Goal: Navigation & Orientation: Find specific page/section

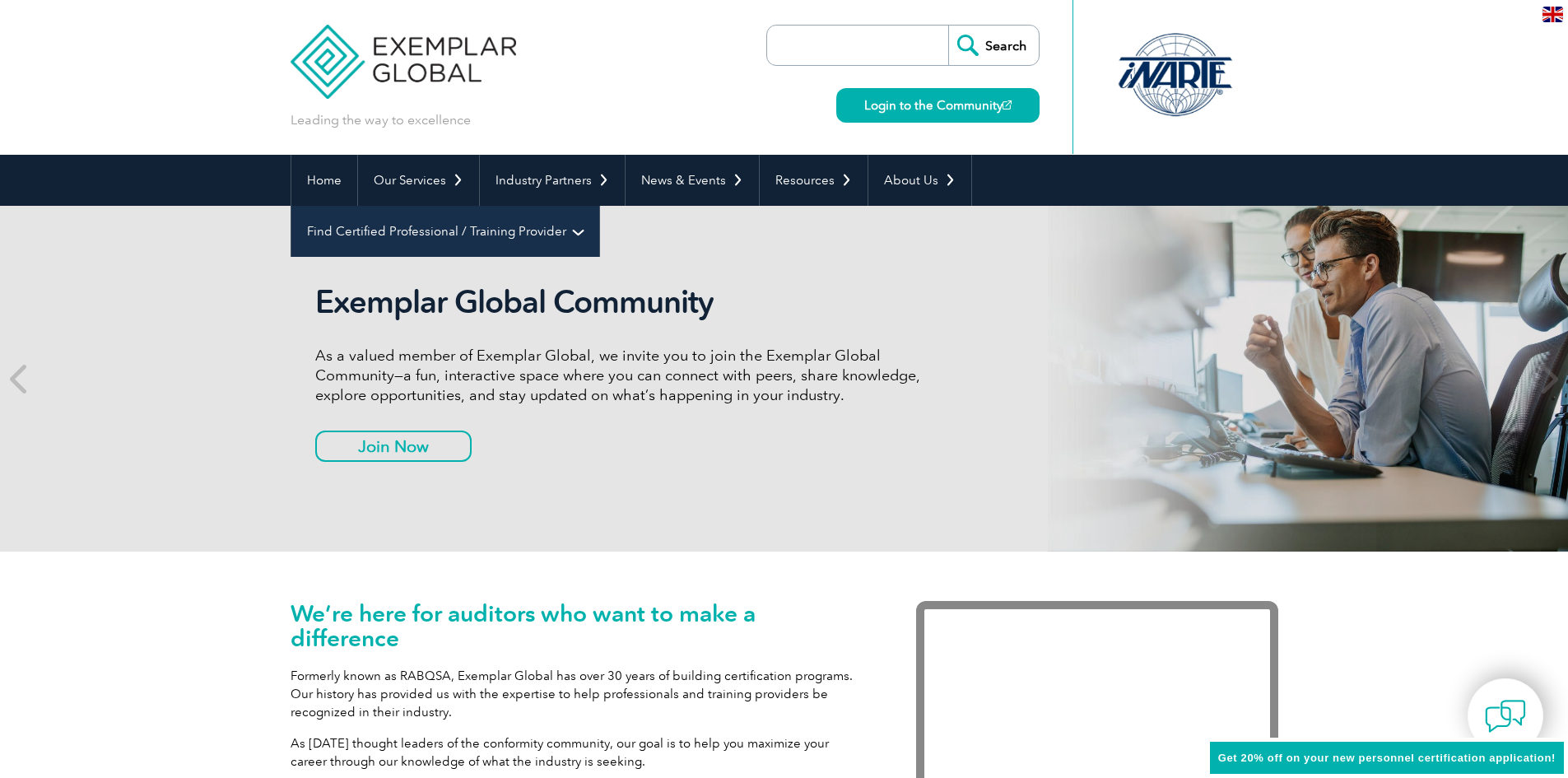
click at [599, 206] on link "Find Certified Professional / Training Provider" at bounding box center [445, 232] width 308 height 51
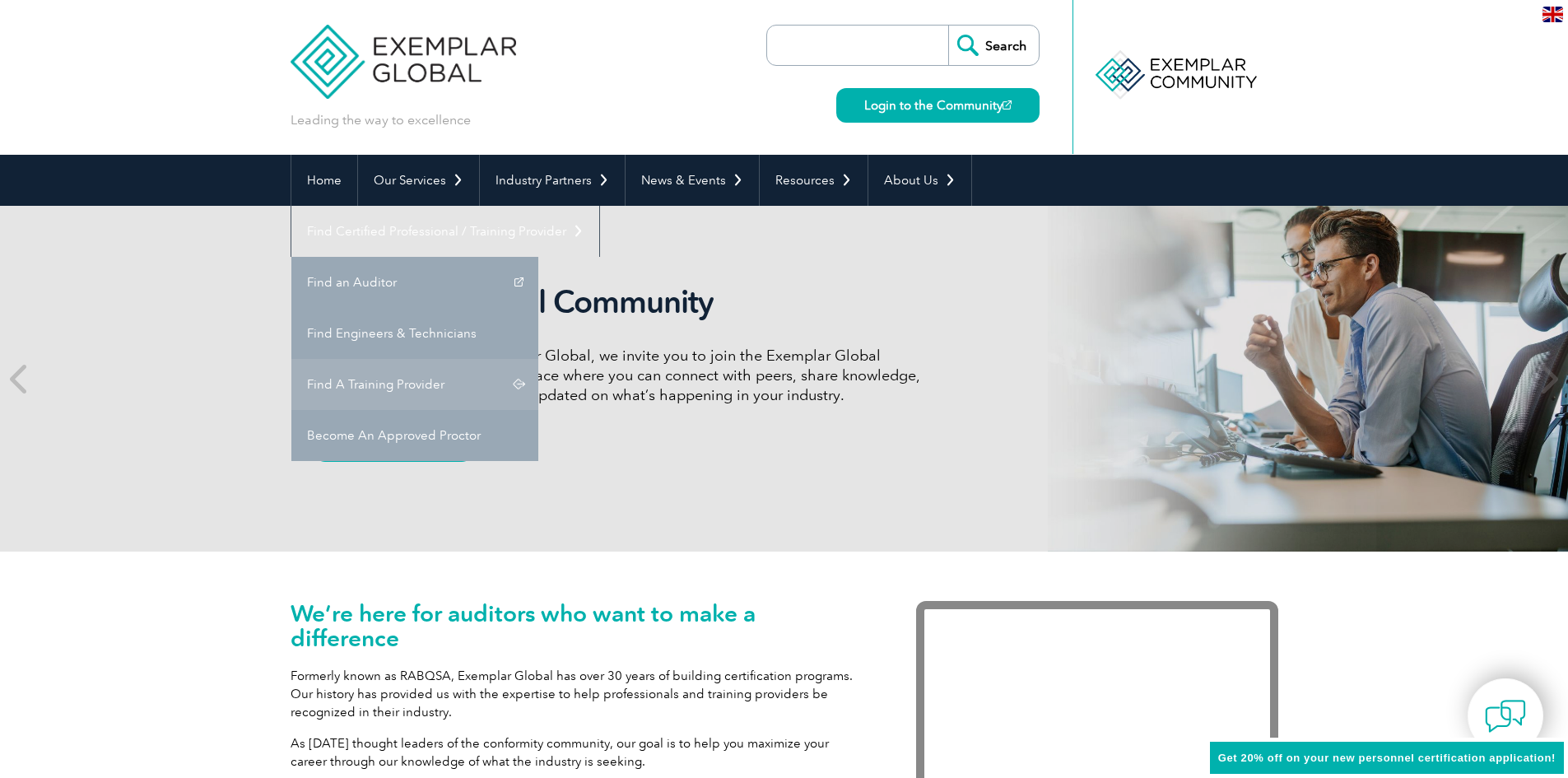
click at [538, 359] on link "Find A Training Provider" at bounding box center [415, 385] width 247 height 51
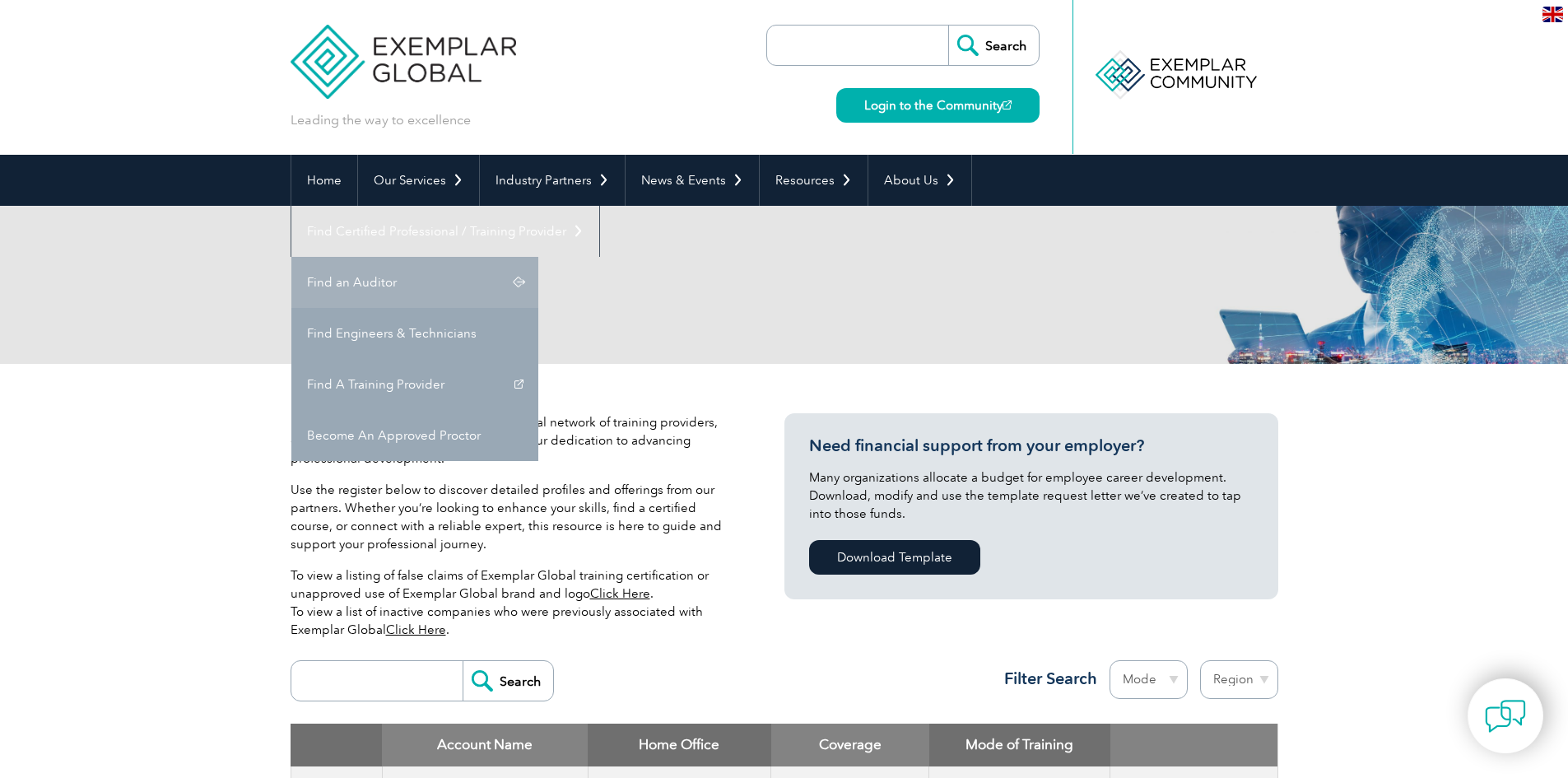
click at [538, 257] on link "Find an Auditor" at bounding box center [415, 282] width 247 height 51
